Goal: Task Accomplishment & Management: Manage account settings

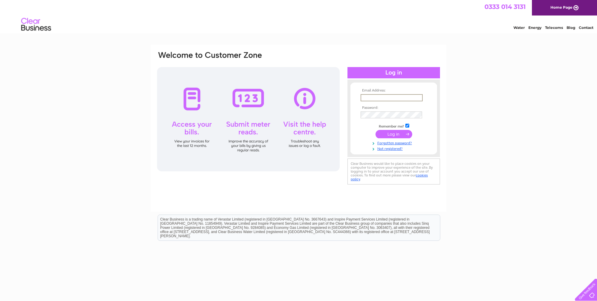
type input "martin@ms-creative.co.uk"
click at [392, 133] on input "submit" at bounding box center [393, 134] width 37 height 8
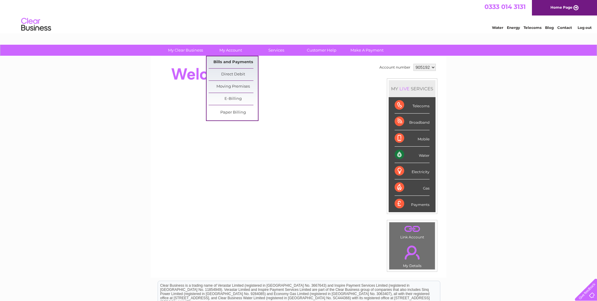
click at [228, 61] on link "Bills and Payments" at bounding box center [233, 62] width 49 height 12
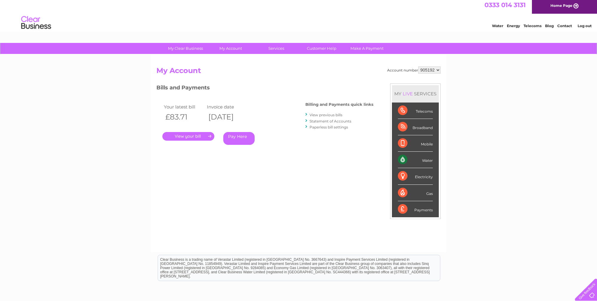
scroll to position [3, 0]
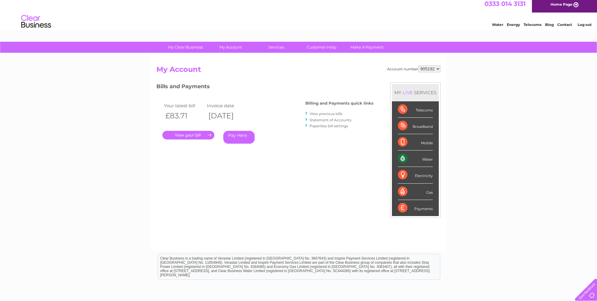
click at [331, 114] on link "View previous bills" at bounding box center [325, 114] width 33 height 4
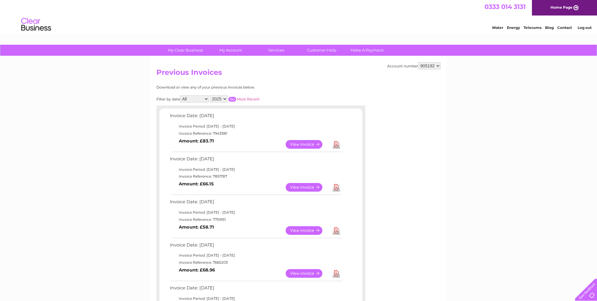
click at [308, 141] on link "View" at bounding box center [307, 144] width 44 height 9
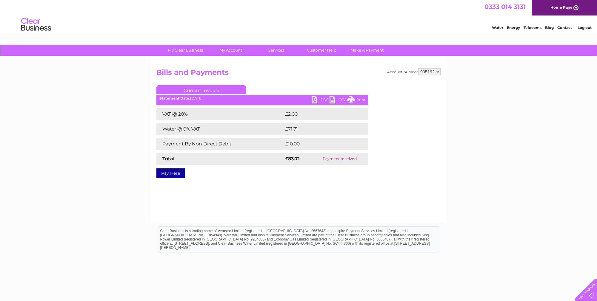
click at [321, 99] on link "PDF" at bounding box center [320, 100] width 18 height 9
